Goal: Task Accomplishment & Management: Complete application form

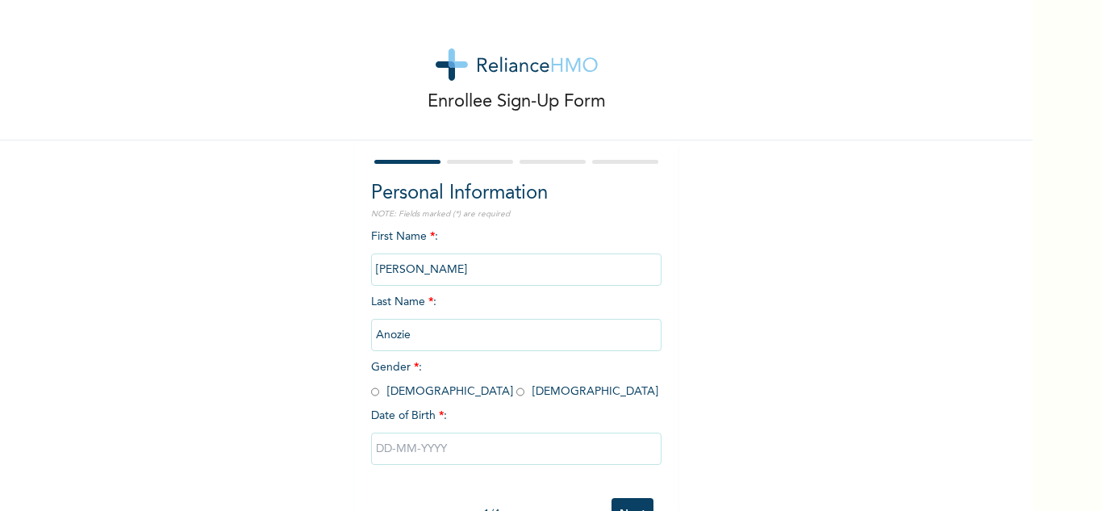
click at [464, 274] on input "[PERSON_NAME]" at bounding box center [516, 269] width 290 height 32
click at [776, 217] on div "Enrollee Sign-Up Form Personal Information NOTE: Fields marked (*) are required…" at bounding box center [516, 277] width 1033 height 555
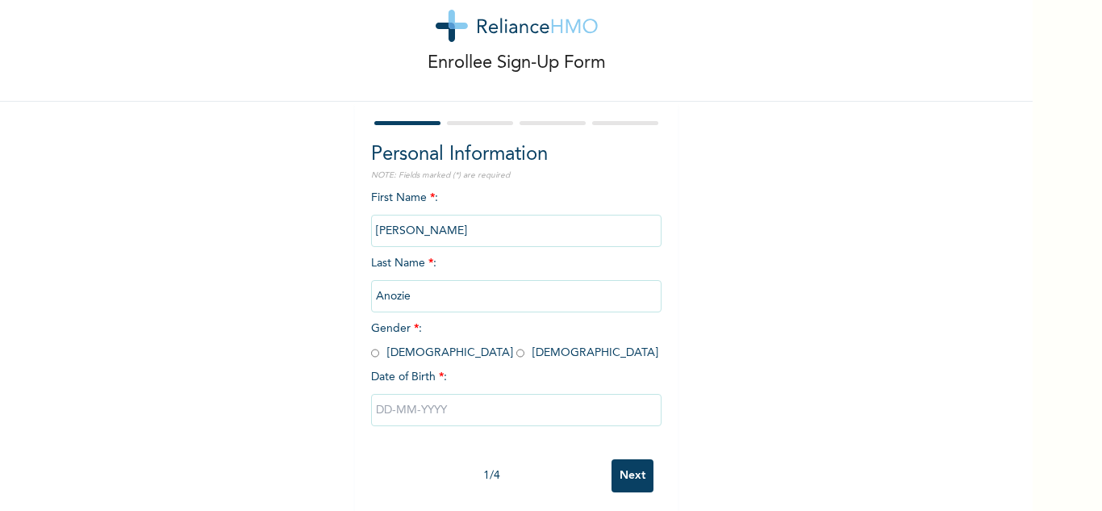
scroll to position [56, 0]
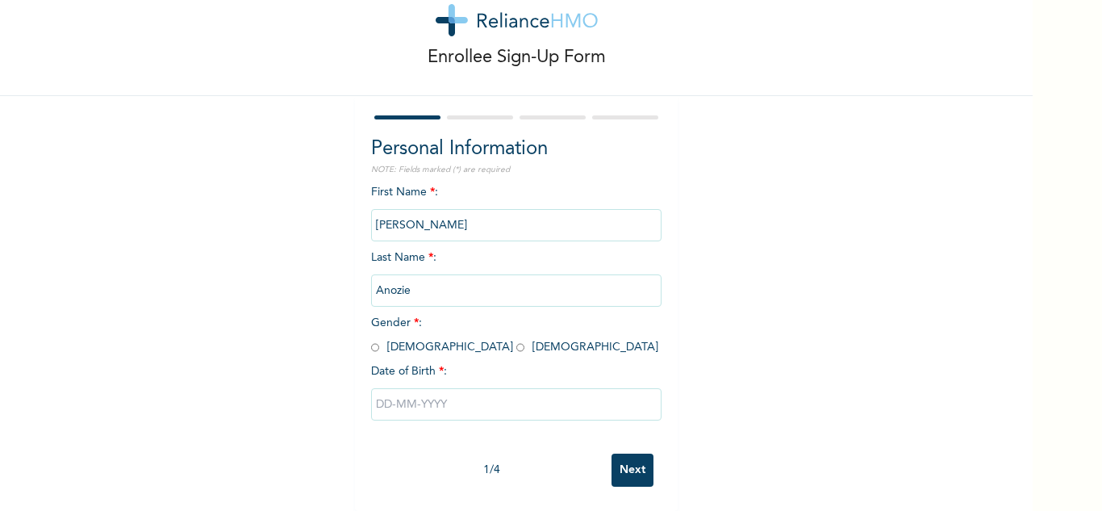
click at [516, 340] on input "radio" at bounding box center [520, 347] width 8 height 15
radio input "true"
click at [440, 214] on input "[PERSON_NAME]" at bounding box center [516, 225] width 290 height 32
click at [440, 218] on input "[PERSON_NAME]" at bounding box center [516, 225] width 290 height 32
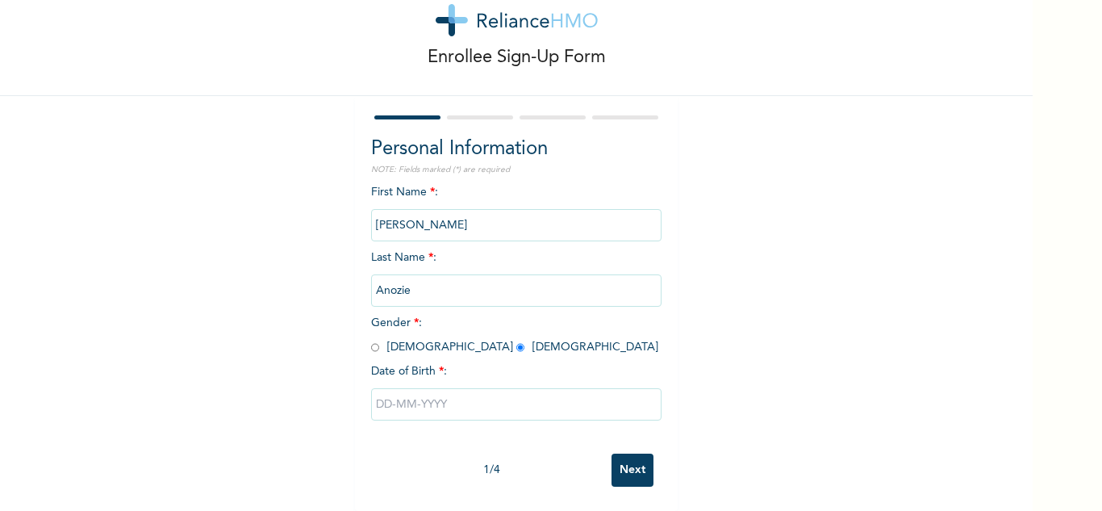
click at [440, 218] on input "[PERSON_NAME]" at bounding box center [516, 225] width 290 height 32
click at [445, 214] on input "[PERSON_NAME]" at bounding box center [516, 225] width 290 height 32
click at [445, 215] on input "[PERSON_NAME]" at bounding box center [516, 225] width 290 height 32
click at [420, 283] on input "Anozie" at bounding box center [516, 290] width 290 height 32
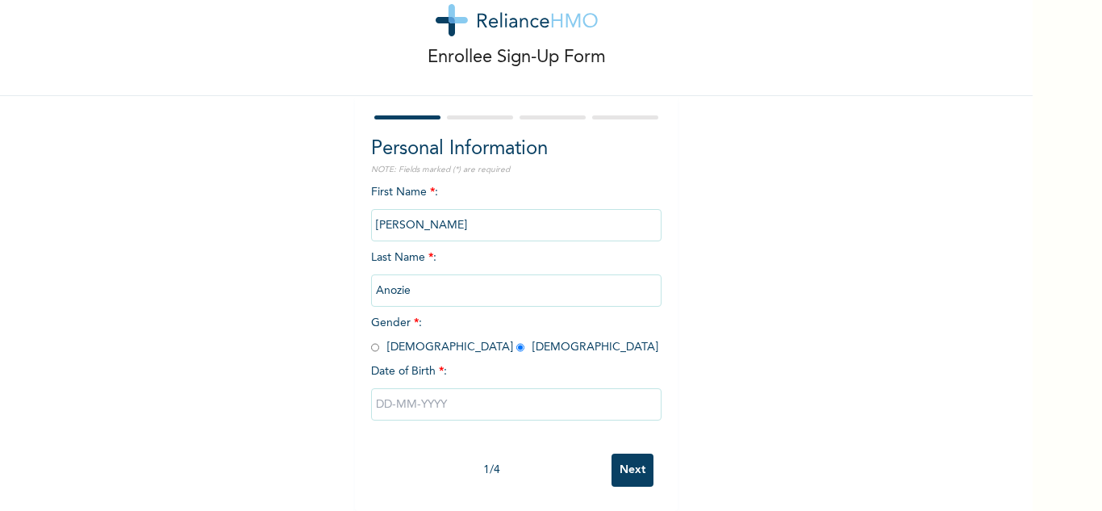
click at [420, 281] on input "Anozie" at bounding box center [516, 290] width 290 height 32
click at [420, 280] on input "Anozie" at bounding box center [516, 290] width 290 height 32
click at [663, 328] on div "Personal Information NOTE: Fields marked (*) are required First Name * : [PERSO…" at bounding box center [516, 303] width 323 height 415
click at [466, 395] on input "text" at bounding box center [516, 404] width 290 height 32
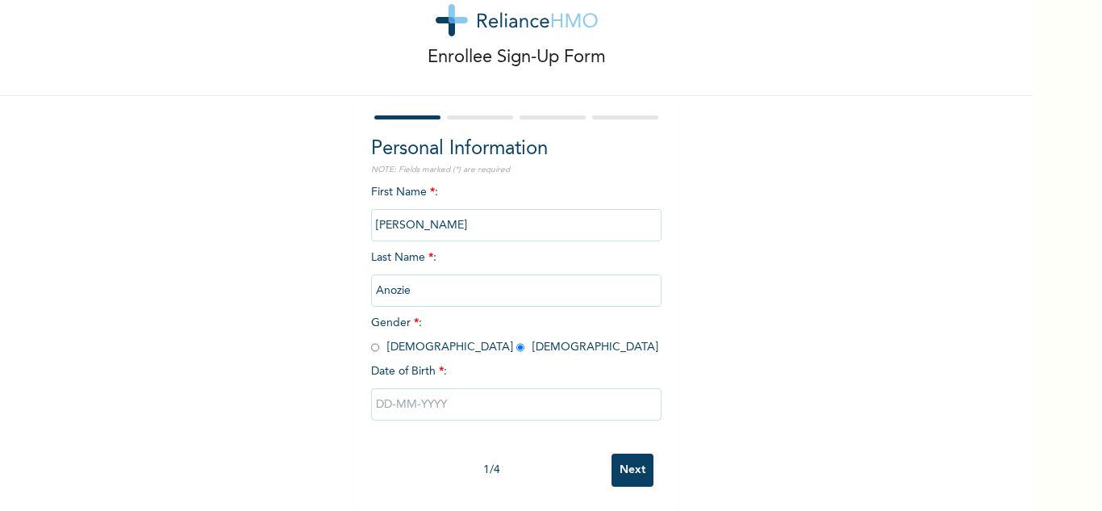
select select "7"
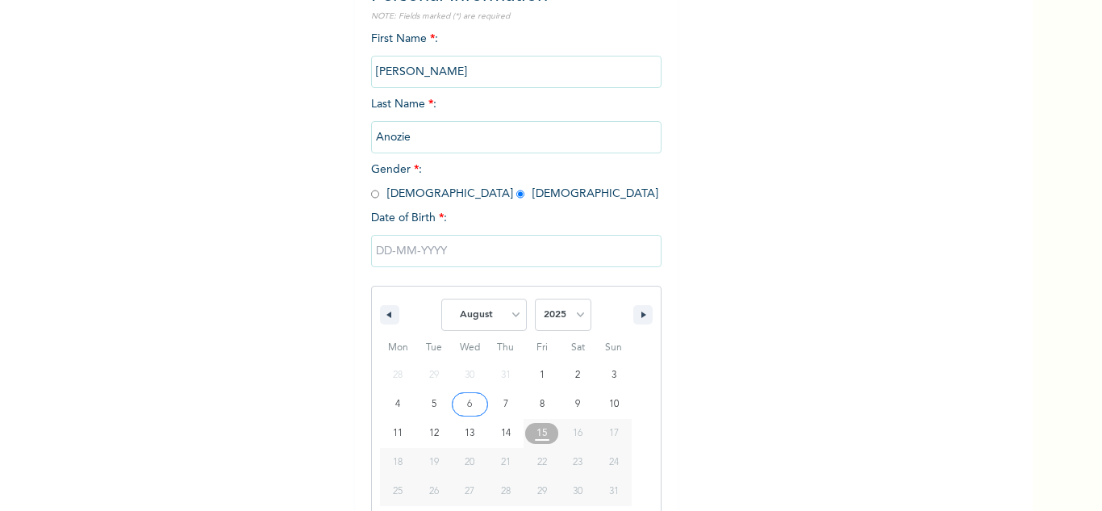
scroll to position [223, 0]
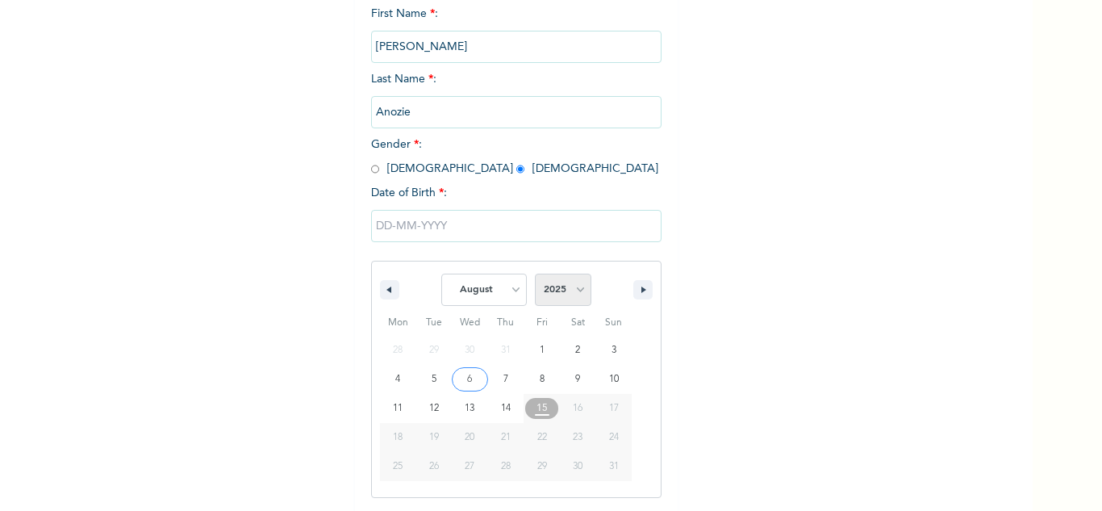
click at [545, 293] on select "2025 2024 2023 2022 2021 2020 2019 2018 2017 2016 2015 2014 2013 2012 2011 2010…" at bounding box center [563, 289] width 56 height 32
select select "1995"
click at [535, 274] on select "2025 2024 2023 2022 2021 2020 2019 2018 2017 2016 2015 2014 2013 2012 2011 2010…" at bounding box center [563, 289] width 56 height 32
click at [477, 287] on select "January February March April May June July August September October November De…" at bounding box center [484, 289] width 86 height 32
select select "2"
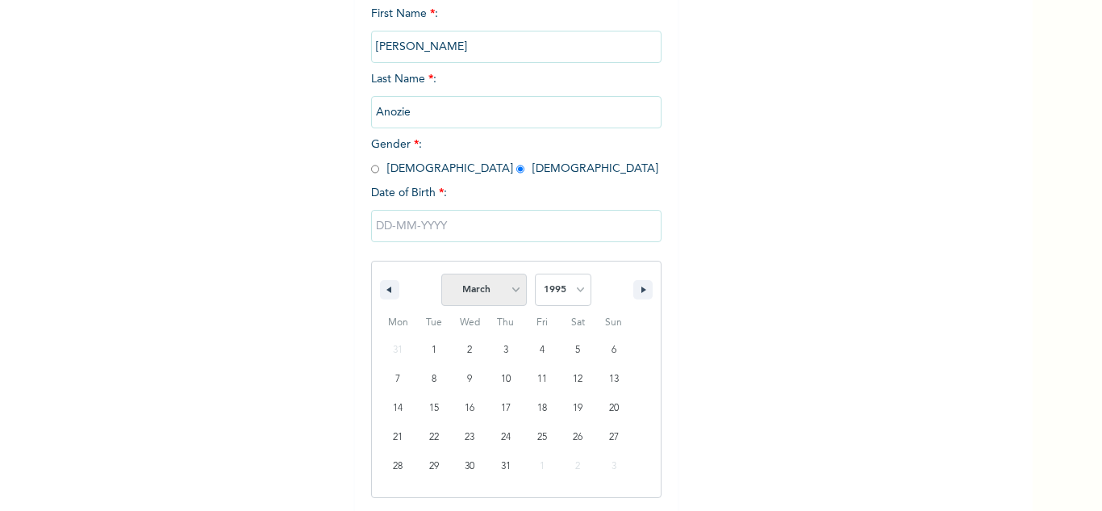
click at [441, 274] on select "January February March April May June July August September October November De…" at bounding box center [484, 289] width 86 height 32
type input "[DATE]"
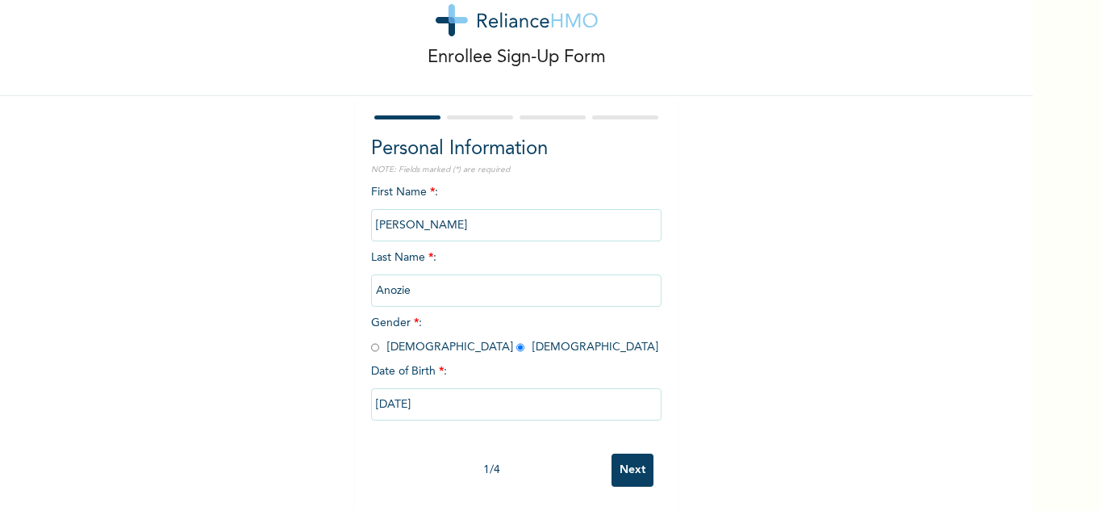
scroll to position [56, 0]
click at [621, 465] on input "Next" at bounding box center [633, 469] width 42 height 33
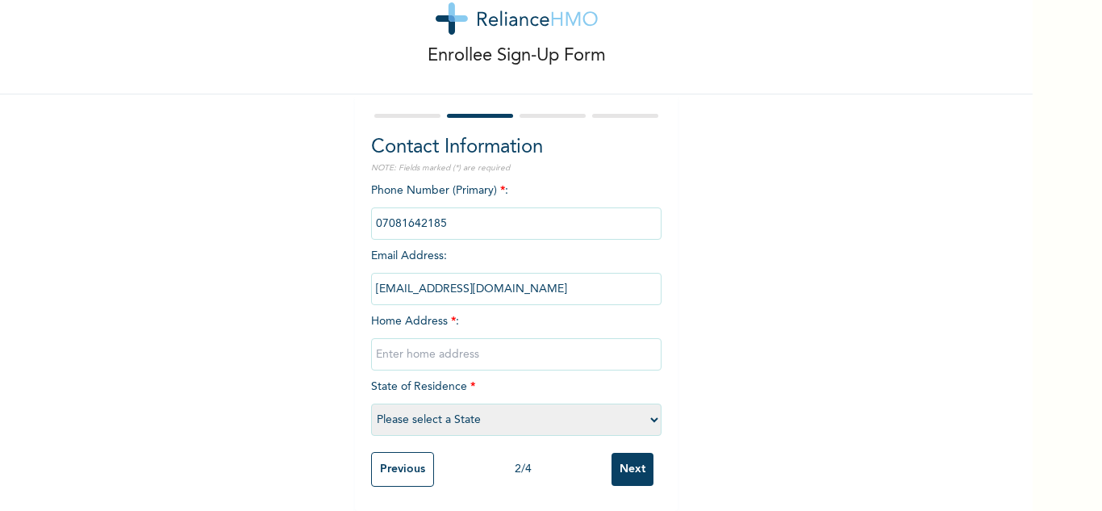
click at [421, 346] on input "text" at bounding box center [516, 354] width 290 height 32
click at [436, 412] on select "Please select a State [PERSON_NAME] (FCT) [PERSON_NAME] Ibom [GEOGRAPHIC_DATA] …" at bounding box center [516, 419] width 290 height 32
click at [434, 355] on input "text" at bounding box center [516, 354] width 290 height 32
click at [236, 273] on div "Enrollee Sign-Up Form Contact Information NOTE: Fields marked (*) are required …" at bounding box center [516, 232] width 1033 height 557
click at [444, 346] on input "text" at bounding box center [516, 354] width 290 height 32
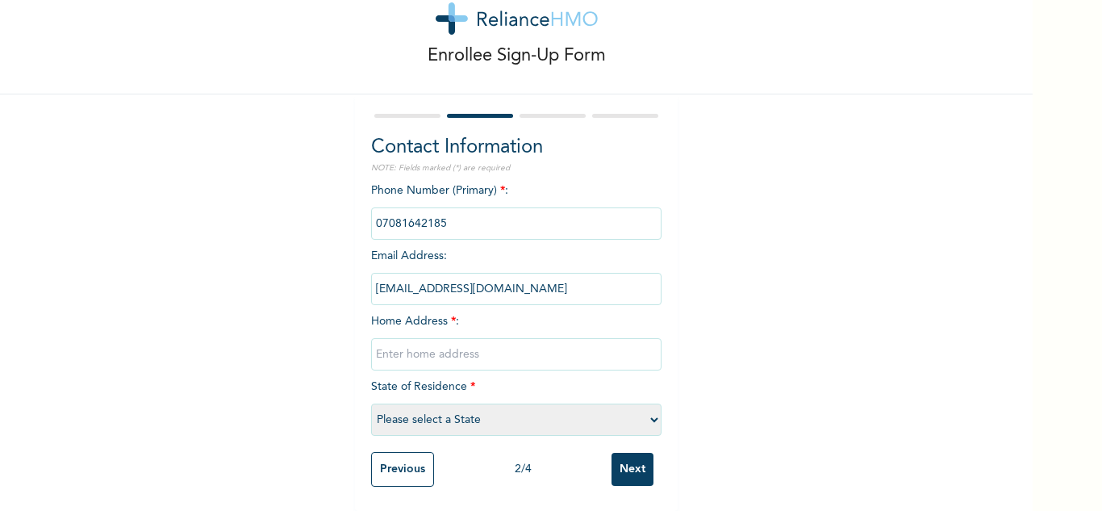
scroll to position [58, 0]
type input "N0 [STREET_ADDRESS] lagos"
click at [447, 418] on select "Please select a State [PERSON_NAME] (FCT) [PERSON_NAME] Ibom [GEOGRAPHIC_DATA] …" at bounding box center [516, 419] width 290 height 32
select select "25"
click at [371, 403] on select "Please select a State [PERSON_NAME] (FCT) [PERSON_NAME] Ibom [GEOGRAPHIC_DATA] …" at bounding box center [516, 419] width 290 height 32
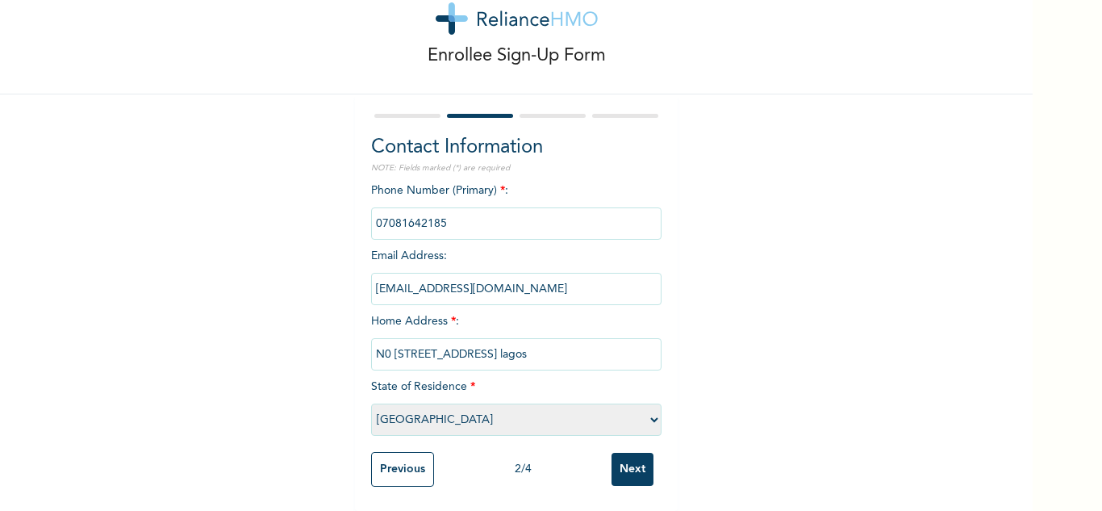
click at [627, 459] on input "Next" at bounding box center [633, 469] width 42 height 33
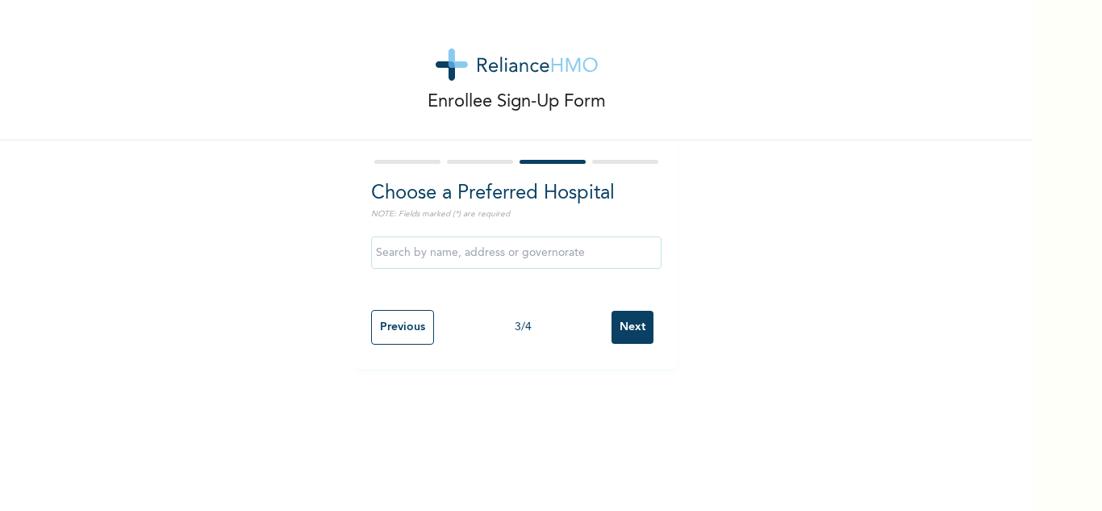
click at [424, 253] on input "text" at bounding box center [516, 252] width 290 height 32
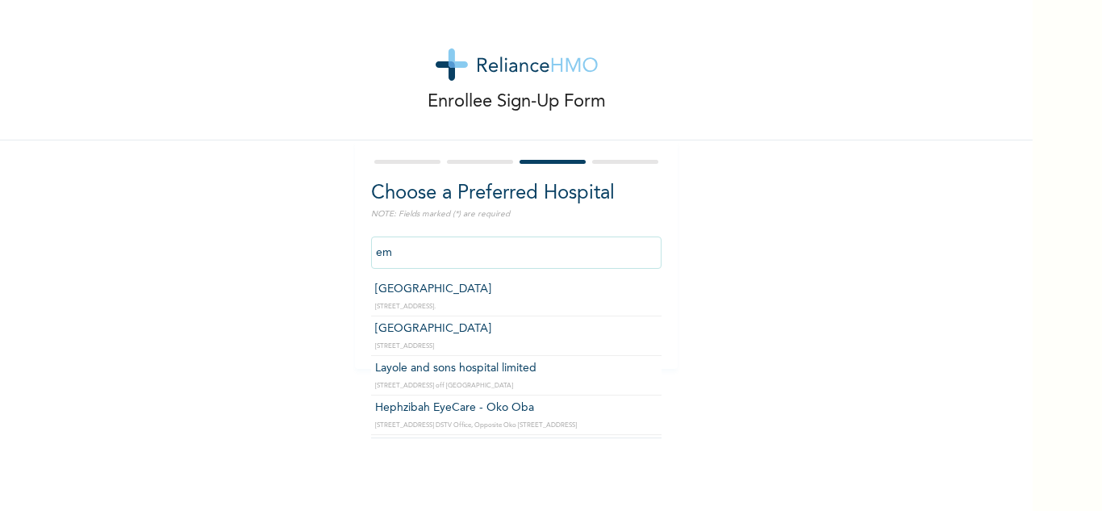
type input "e"
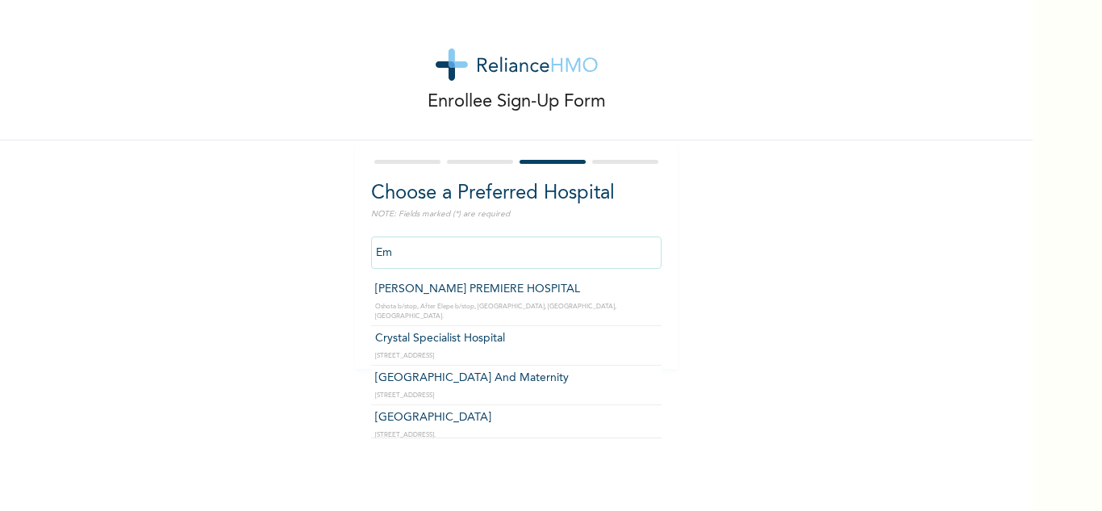
type input "E"
click at [569, 260] on input "text" at bounding box center [516, 252] width 290 height 32
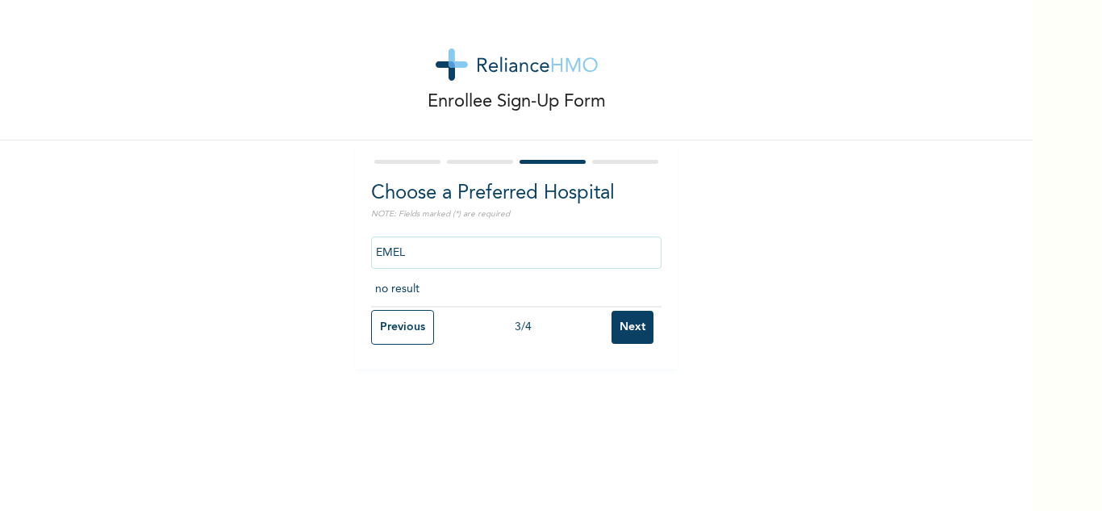
type input "EMEL"
click at [1001, 54] on div "Enrollee Sign-Up Form" at bounding box center [516, 70] width 1033 height 140
click at [883, 112] on div "Enrollee Sign-Up Form" at bounding box center [516, 70] width 1033 height 140
click at [632, 336] on input "Next" at bounding box center [633, 327] width 42 height 33
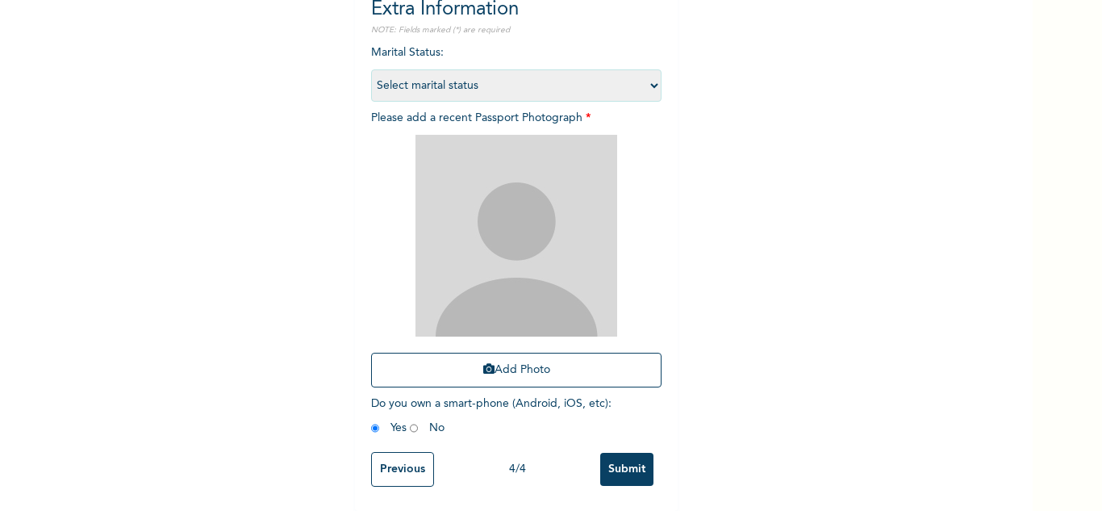
scroll to position [196, 0]
click at [393, 462] on input "Previous" at bounding box center [402, 469] width 63 height 35
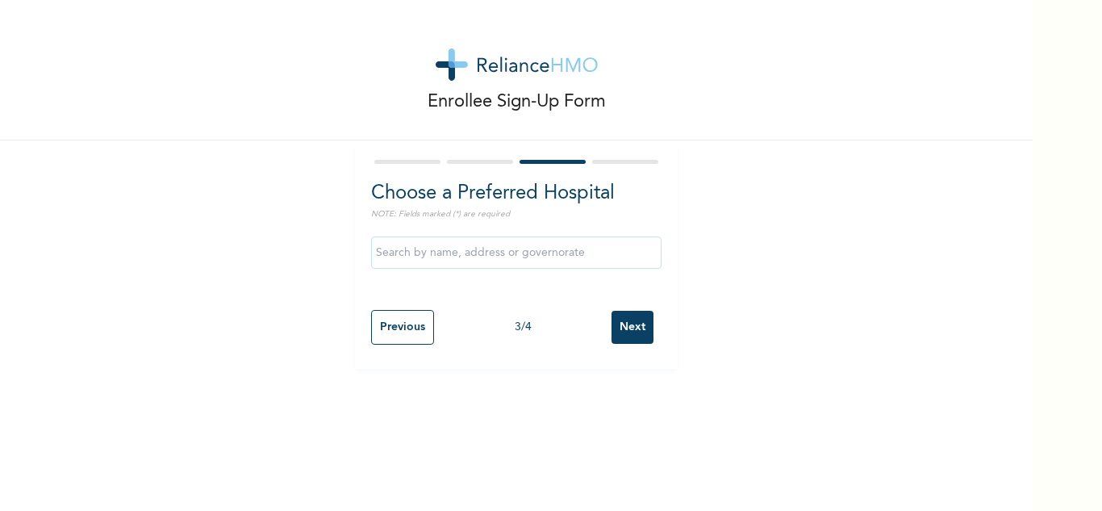
click at [287, 237] on div "Enrollee Sign-Up Form Choose a Preferred Hospital NOTE: Fields marked (*) are r…" at bounding box center [516, 184] width 1033 height 369
click at [434, 253] on input "text" at bounding box center [516, 252] width 290 height 32
type input "[GEOGRAPHIC_DATA]"
click at [98, 374] on div "Enrollee Sign-Up Form Choose a Preferred Hospital NOTE: Fields marked (*) are r…" at bounding box center [516, 255] width 1033 height 511
click at [169, 223] on div "Enrollee Sign-Up Form Choose a Preferred Hospital NOTE: Fields marked (*) are r…" at bounding box center [516, 184] width 1033 height 369
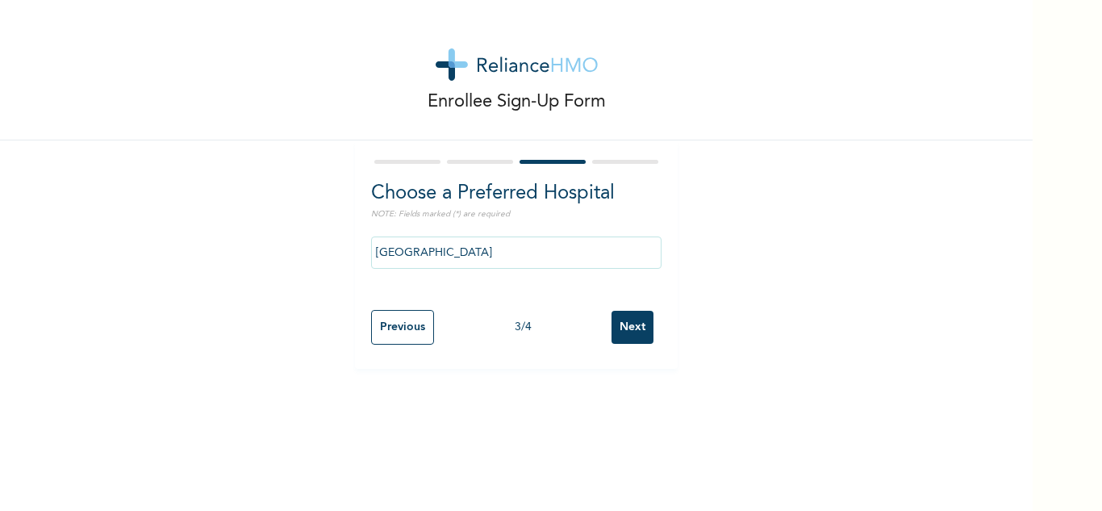
click at [196, 245] on div "Enrollee Sign-Up Form Choose a Preferred Hospital NOTE: Fields marked (*) are r…" at bounding box center [516, 184] width 1033 height 369
click at [630, 333] on input "Next" at bounding box center [633, 327] width 42 height 33
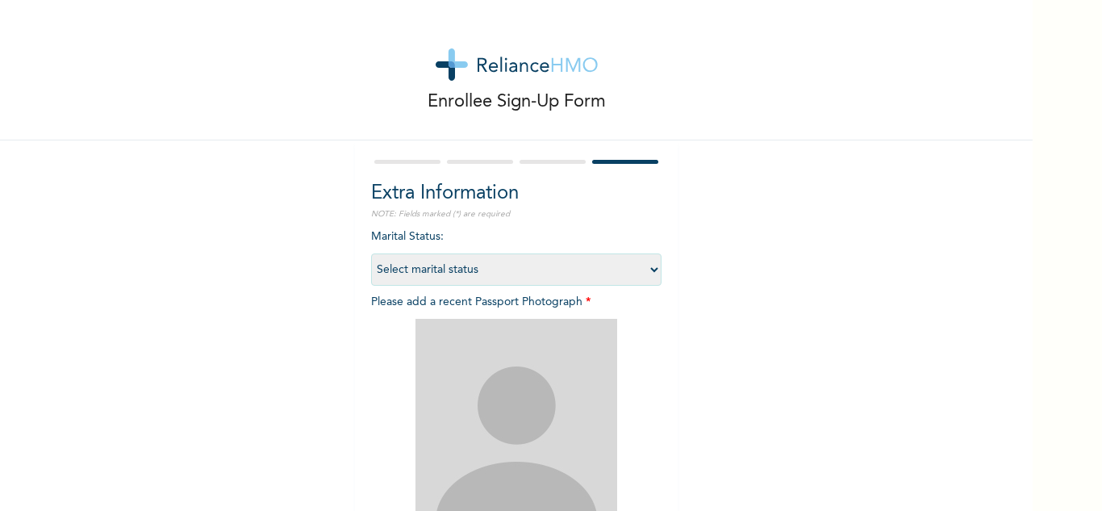
click at [476, 273] on select "Select marital status [DEMOGRAPHIC_DATA] Married [DEMOGRAPHIC_DATA] Widow/[DEMO…" at bounding box center [516, 269] width 290 height 32
select select "2"
click at [371, 253] on select "Select marital status [DEMOGRAPHIC_DATA] Married [DEMOGRAPHIC_DATA] Widow/[DEMO…" at bounding box center [516, 269] width 290 height 32
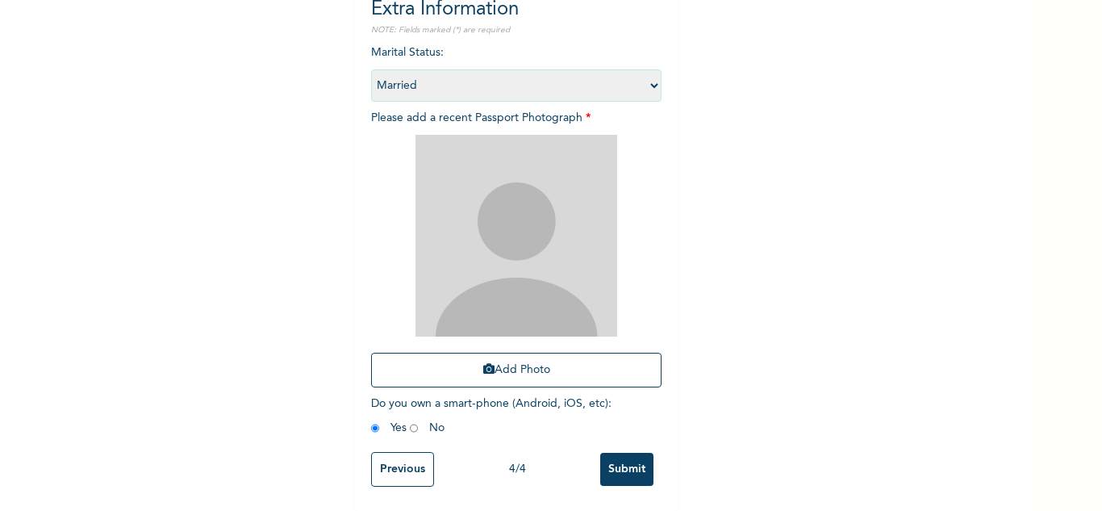
scroll to position [196, 0]
click at [252, 75] on div "Enrollee Sign-Up Form Extra Information NOTE: Fields marked (*) are required Ma…" at bounding box center [516, 163] width 1033 height 695
click at [499, 357] on button "Add Photo" at bounding box center [516, 370] width 290 height 35
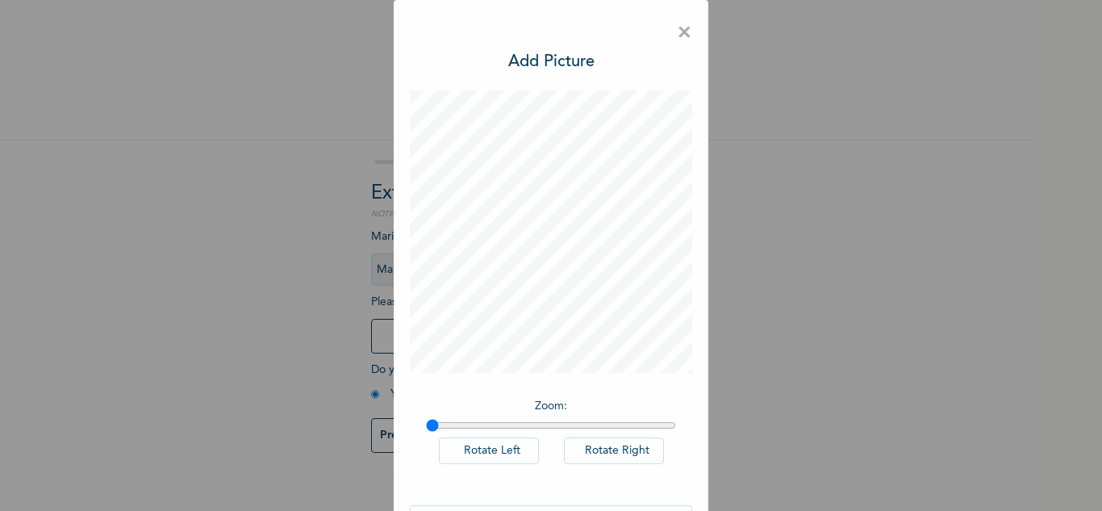
scroll to position [0, 0]
click at [542, 61] on h3 "Add Picture" at bounding box center [551, 62] width 86 height 24
type input "1"
drag, startPoint x: 429, startPoint y: 425, endPoint x: 395, endPoint y: 421, distance: 34.1
click at [426, 430] on input "range" at bounding box center [551, 425] width 250 height 13
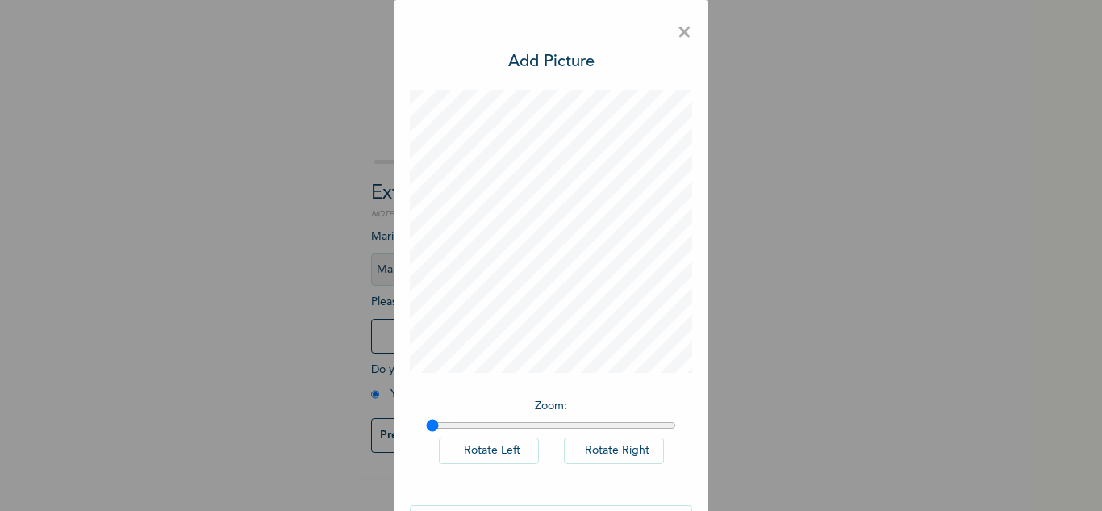
click at [680, 33] on span "×" at bounding box center [684, 33] width 15 height 34
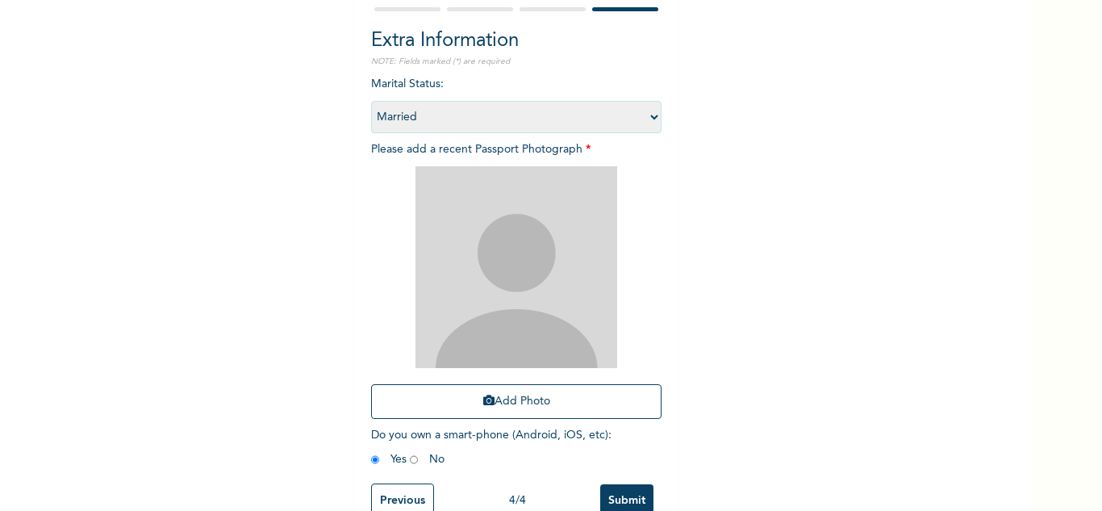
scroll to position [161, 0]
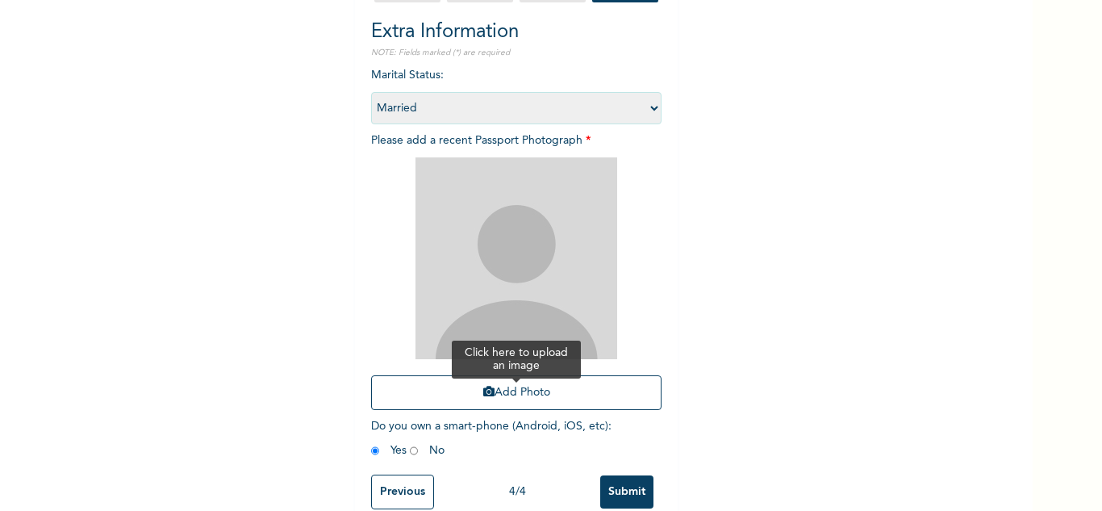
click at [492, 396] on button "Add Photo" at bounding box center [516, 392] width 290 height 35
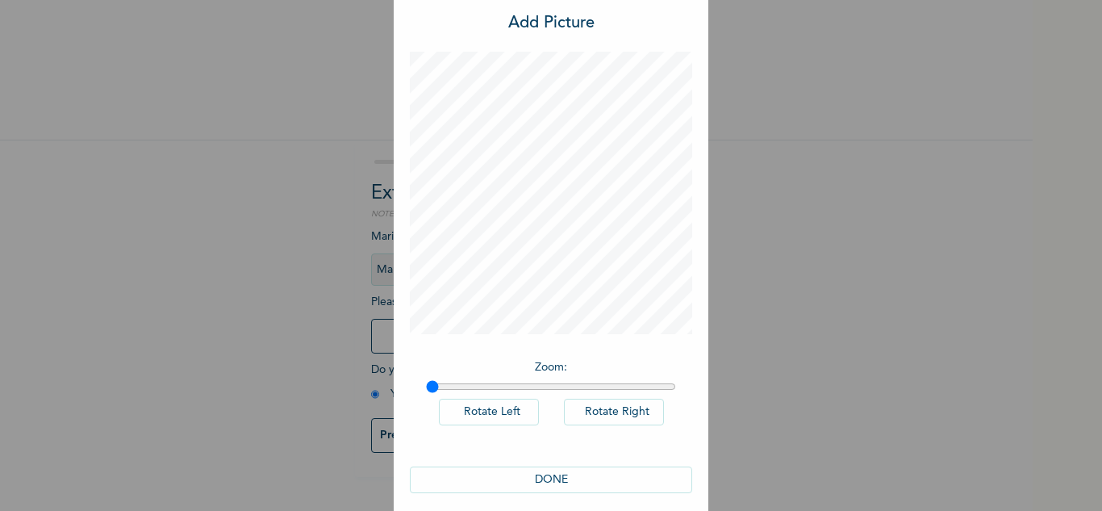
scroll to position [52, 0]
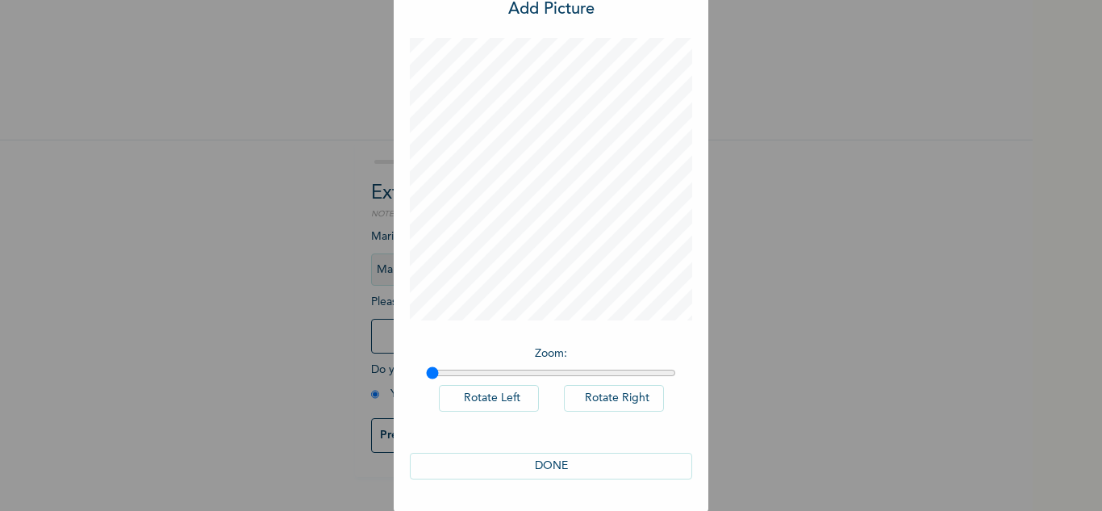
click at [543, 461] on button "DONE" at bounding box center [551, 466] width 282 height 27
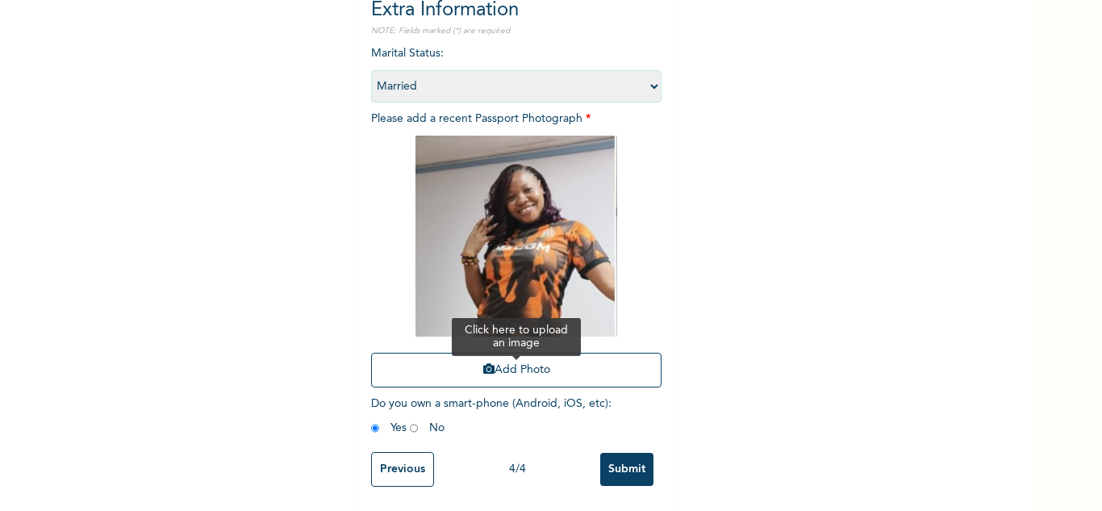
scroll to position [195, 0]
click at [612, 461] on input "Submit" at bounding box center [626, 469] width 53 height 33
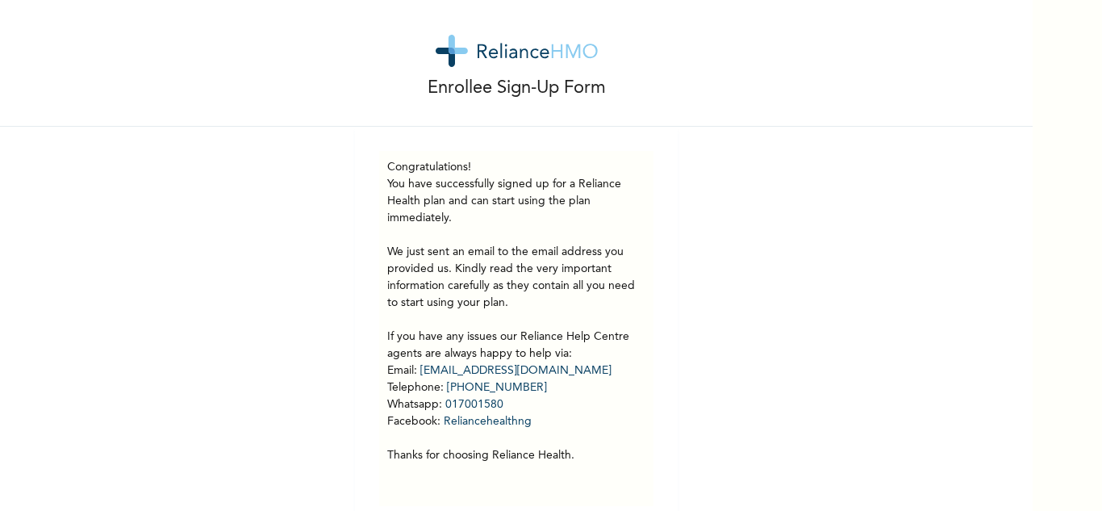
scroll to position [0, 0]
